Goal: Complete application form: Complete application form

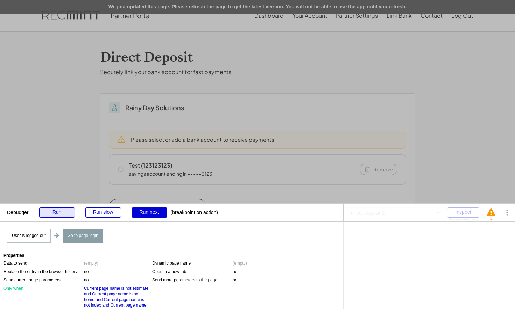
click at [55, 207] on div "Run" at bounding box center [57, 212] width 36 height 10
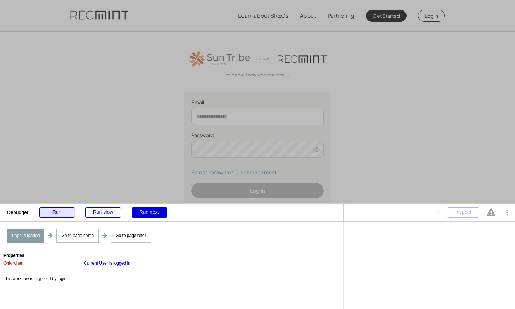
click at [62, 213] on div "Run" at bounding box center [57, 212] width 36 height 10
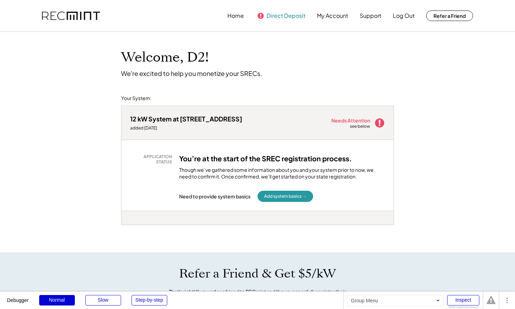
click at [275, 15] on button "Direct Deposit" at bounding box center [286, 16] width 39 height 14
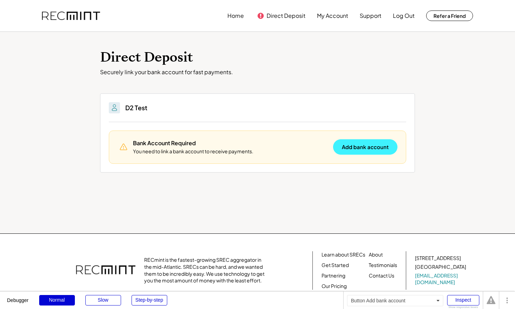
click at [363, 150] on button "Add bank account" at bounding box center [365, 146] width 64 height 15
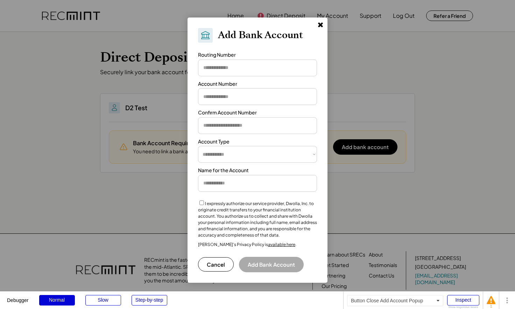
click at [320, 26] on use at bounding box center [320, 24] width 5 height 5
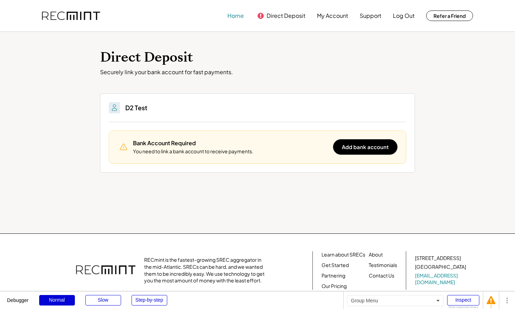
click at [240, 19] on button "Home" at bounding box center [235, 16] width 16 height 14
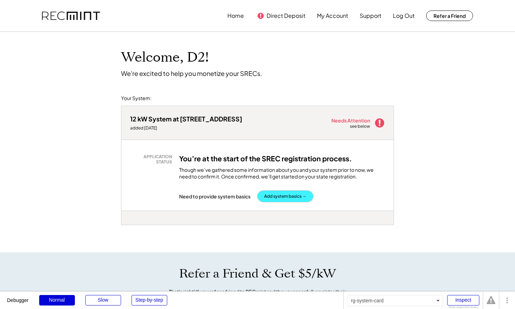
click at [282, 196] on button "Add system basics →" at bounding box center [286, 196] width 56 height 11
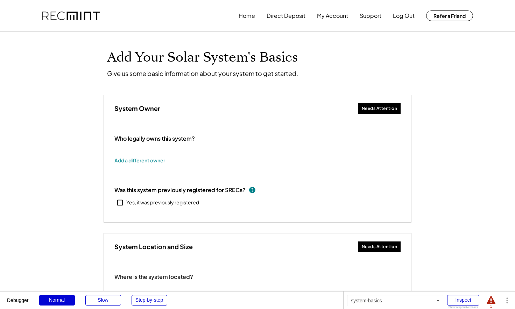
type input "******"
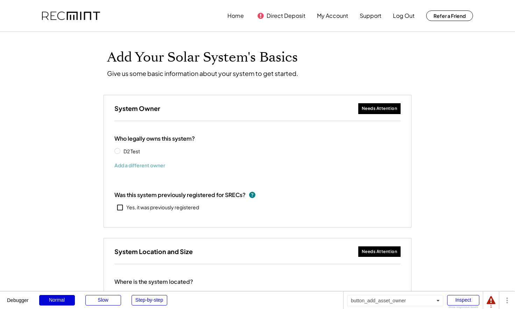
click at [149, 165] on button "Add a different owner" at bounding box center [139, 165] width 51 height 10
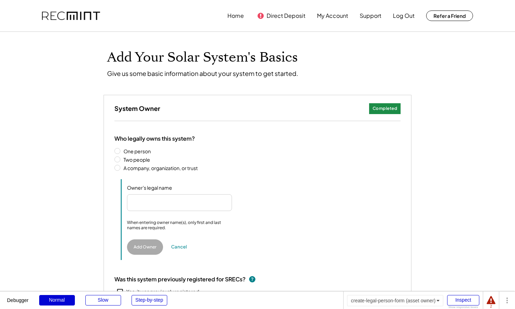
click at [138, 159] on label "Two people" at bounding box center [260, 159] width 279 height 5
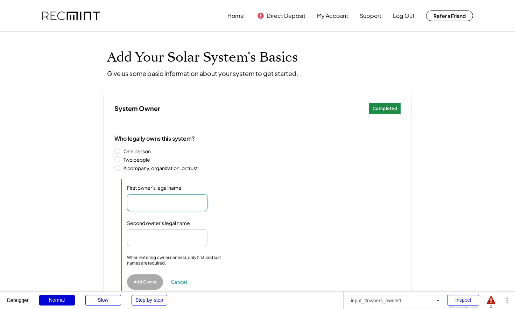
click at [156, 202] on input "input" at bounding box center [167, 202] width 80 height 17
type input "**********"
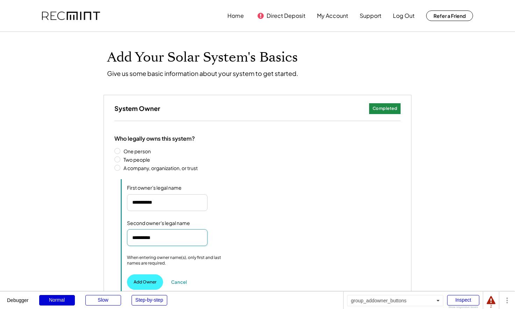
type input "**********"
click at [147, 278] on button "Add Owner" at bounding box center [145, 281] width 36 height 15
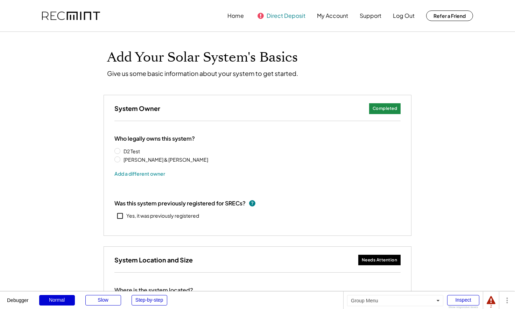
click at [270, 20] on button "Direct Deposit" at bounding box center [286, 16] width 39 height 14
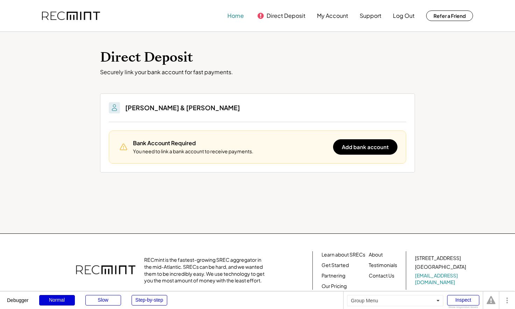
click at [234, 20] on button "Home" at bounding box center [235, 16] width 16 height 14
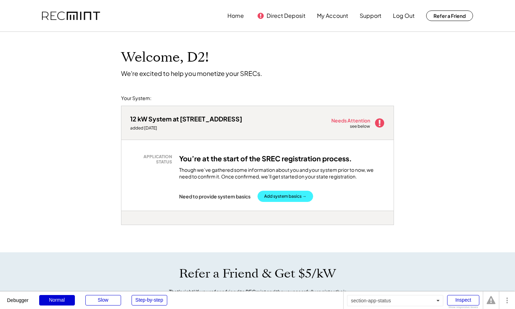
click at [296, 200] on button "Add system basics →" at bounding box center [286, 196] width 56 height 11
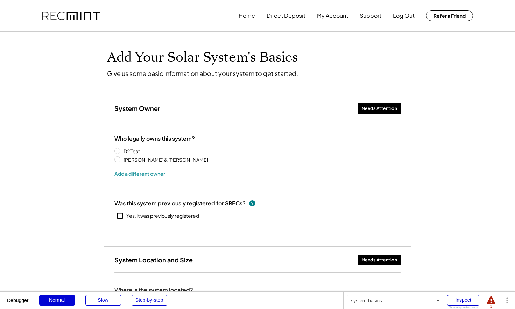
type input "******"
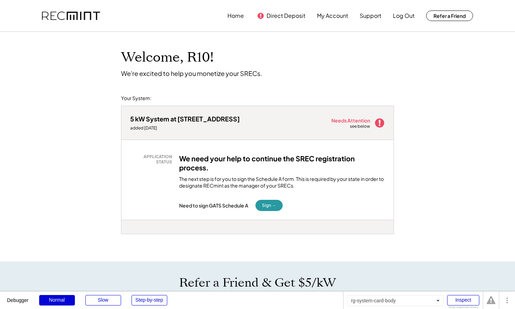
click at [271, 212] on div "APPLICATION STATUS We need your help to continue the SREC registration process.…" at bounding box center [257, 180] width 272 height 80
click at [268, 204] on button "Sign →" at bounding box center [268, 205] width 27 height 11
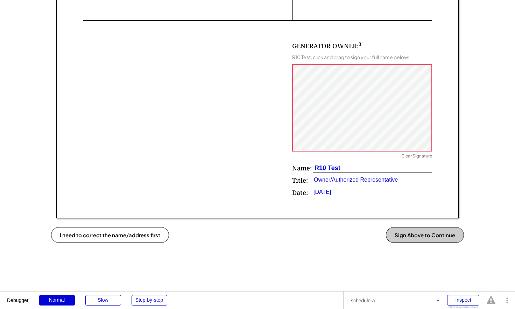
scroll to position [441, 0]
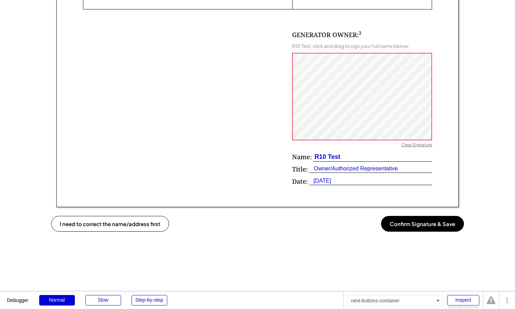
click at [421, 220] on button "Confirm Signature & Save" at bounding box center [422, 224] width 83 height 16
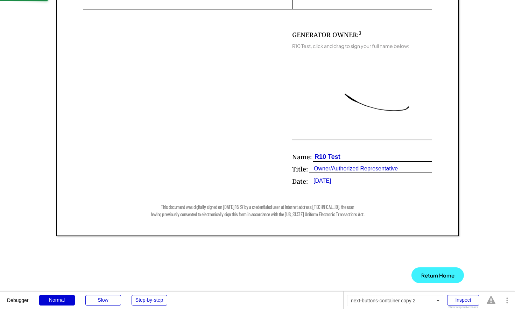
click at [440, 279] on button "Return Home" at bounding box center [437, 275] width 52 height 16
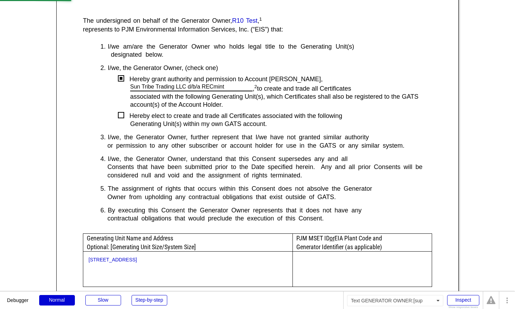
scroll to position [162, 0]
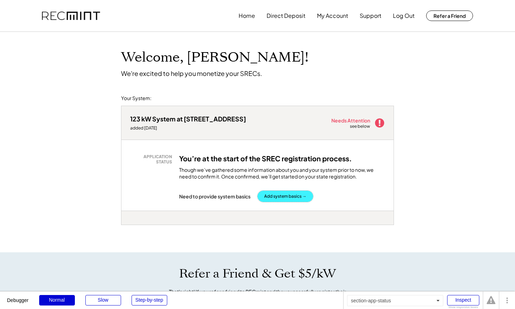
click at [279, 196] on button "Add system basics →" at bounding box center [286, 196] width 56 height 11
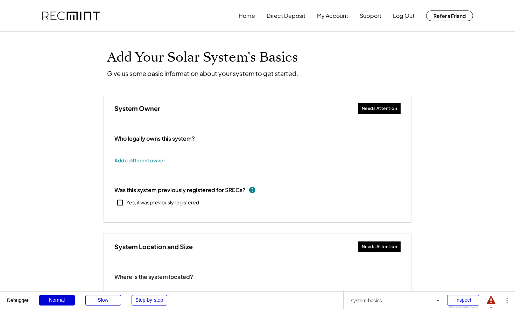
type input "*******"
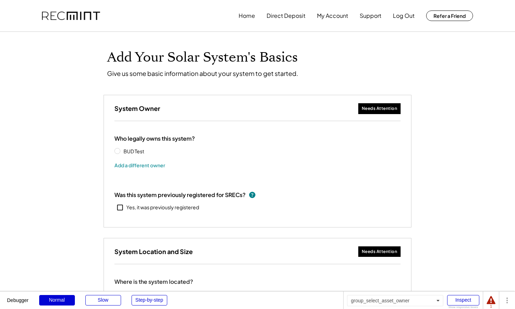
click at [131, 153] on label "BUD Test" at bounding box center [152, 151] width 63 height 5
click at [285, 17] on button "Direct Deposit" at bounding box center [286, 16] width 39 height 14
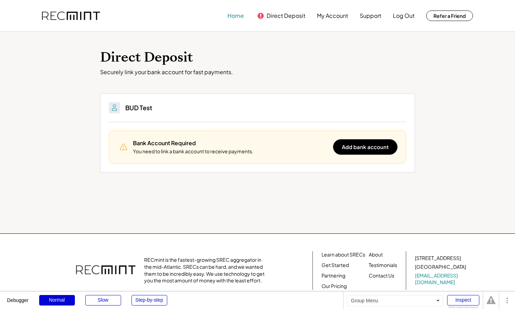
click at [234, 21] on button "Home" at bounding box center [235, 16] width 16 height 14
